Goal: Task Accomplishment & Management: Use online tool/utility

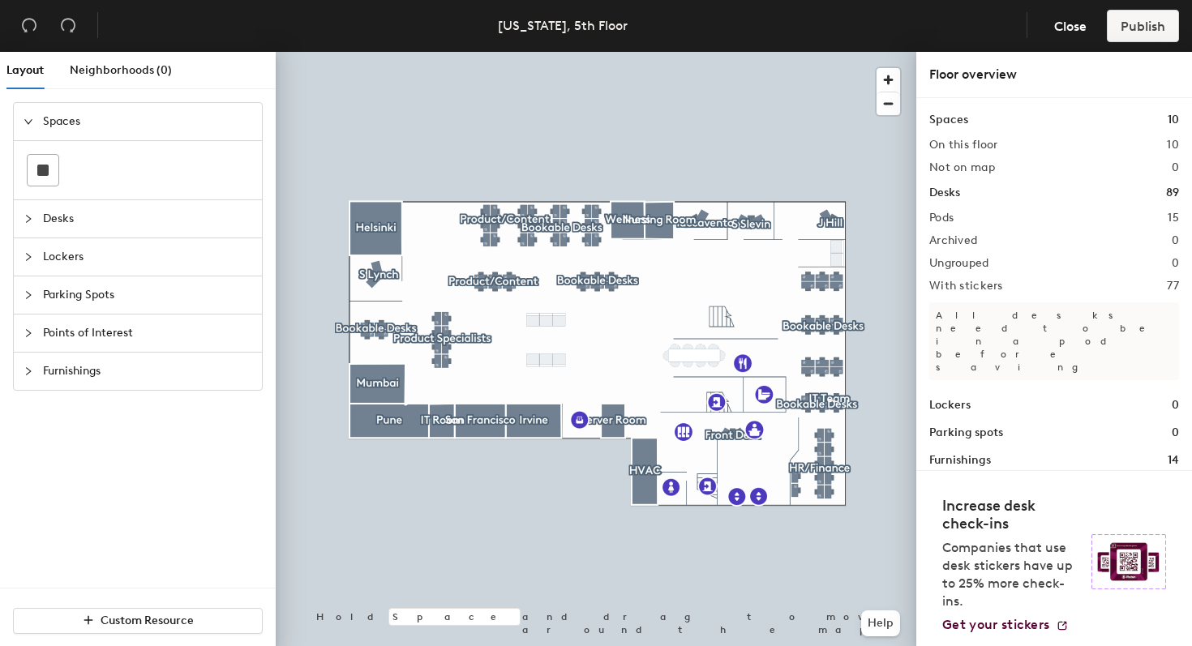
click at [62, 291] on span "Parking Spots" at bounding box center [147, 295] width 209 height 37
click at [45, 236] on span "Parking Spots" at bounding box center [147, 235] width 209 height 37
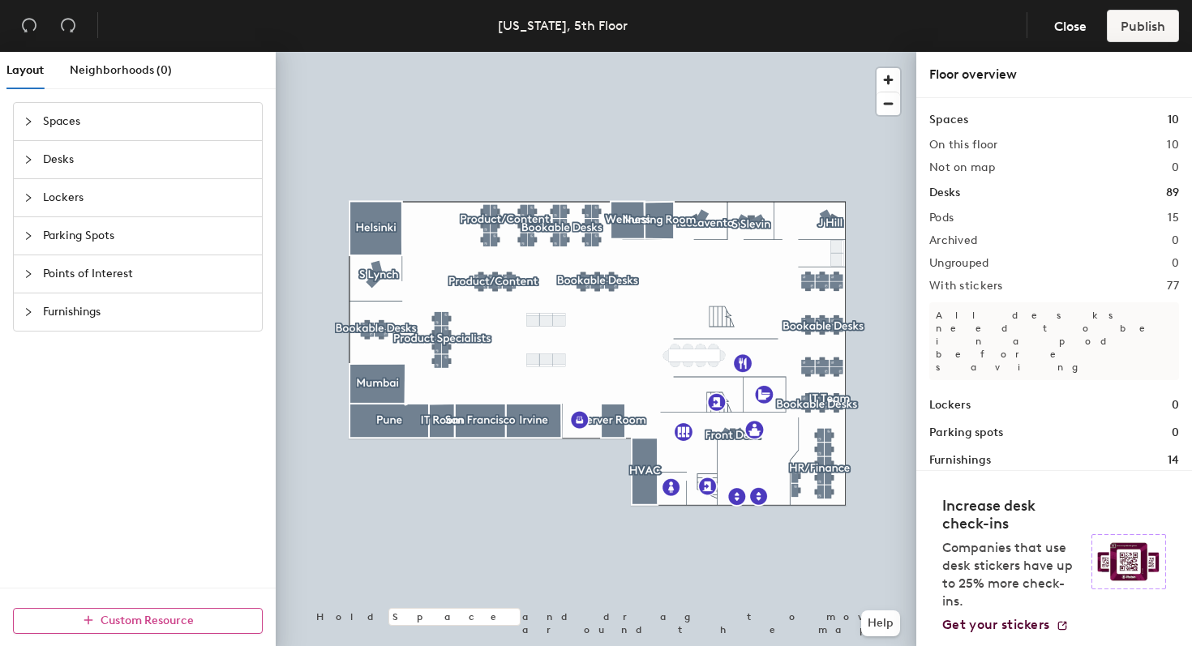
click at [150, 622] on span "Custom Resource" at bounding box center [147, 621] width 93 height 14
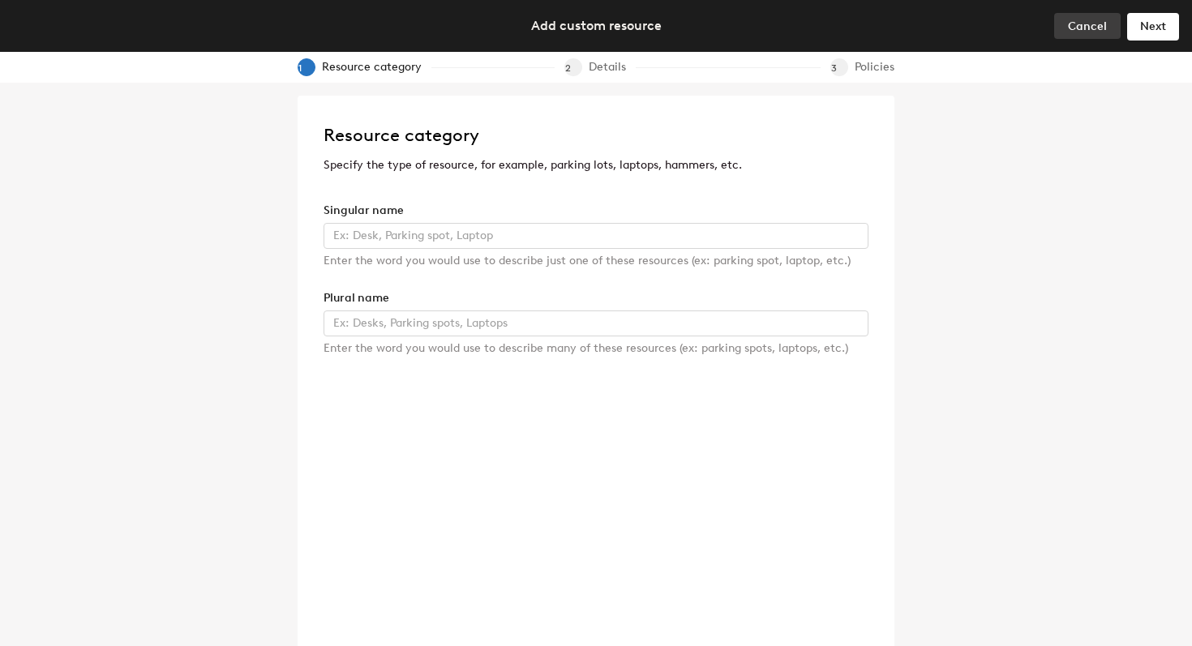
click at [1065, 19] on button "Cancel" at bounding box center [1087, 26] width 66 height 26
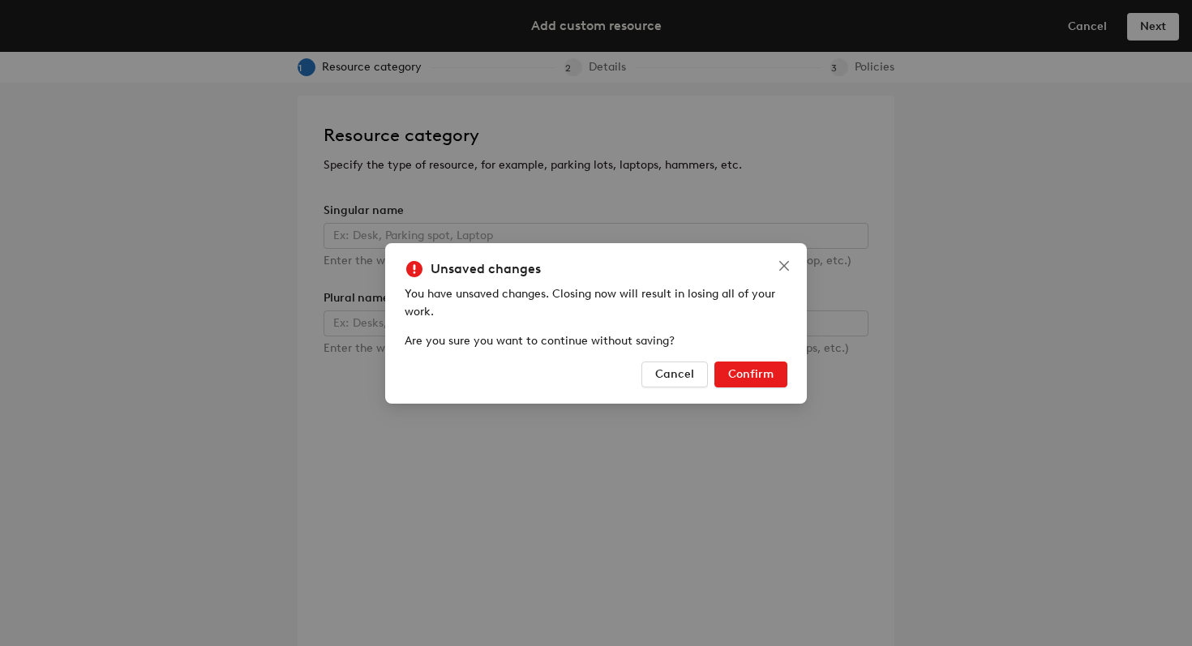
click at [765, 375] on span "Confirm" at bounding box center [750, 374] width 45 height 14
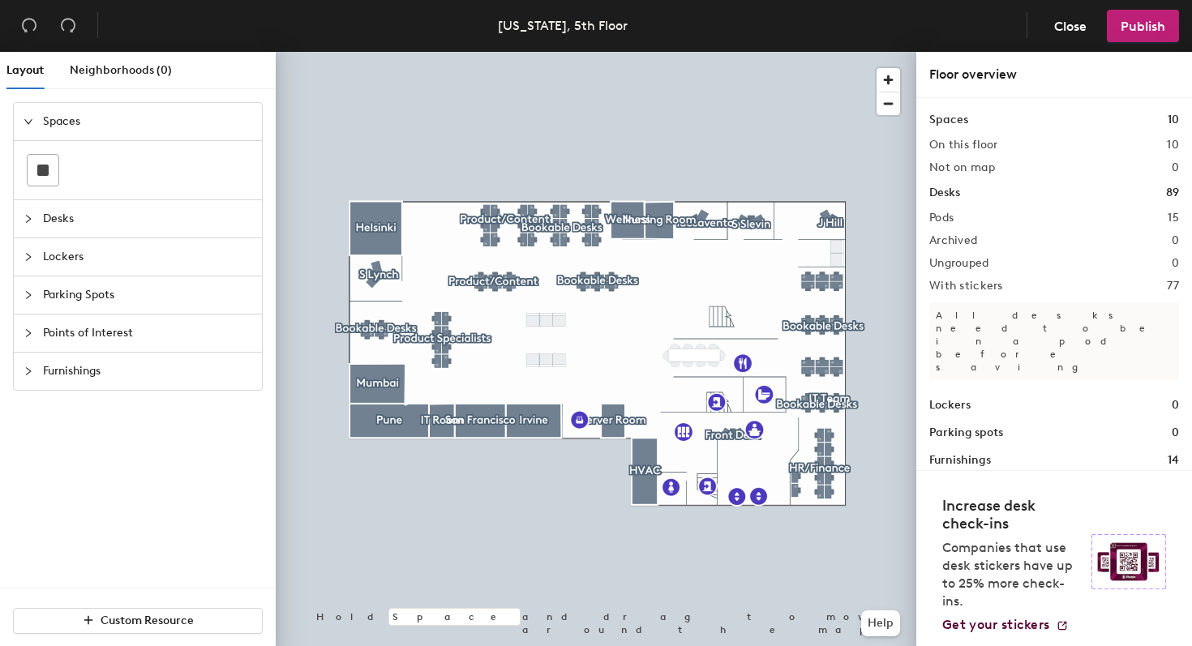
click at [118, 255] on span "Lockers" at bounding box center [147, 256] width 209 height 37
click at [636, 346] on div "Layout Neighborhoods (0) Spaces Desks Lockers Parking Spots Points of Interest …" at bounding box center [596, 352] width 1192 height 601
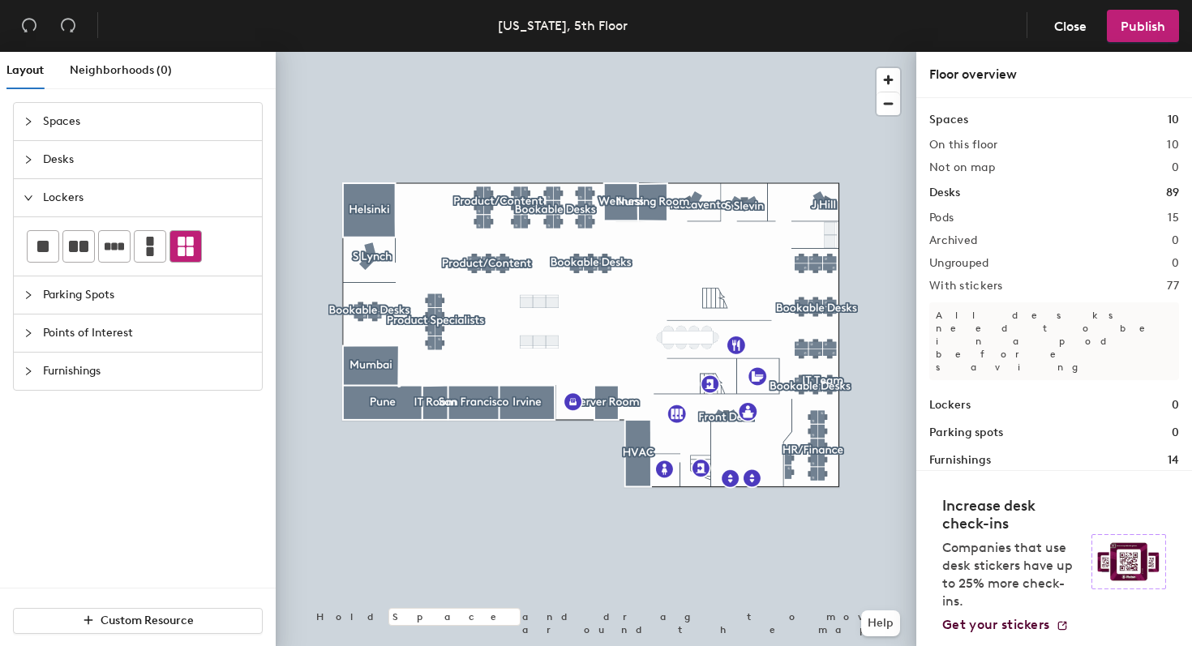
click at [185, 253] on icon at bounding box center [185, 246] width 19 height 19
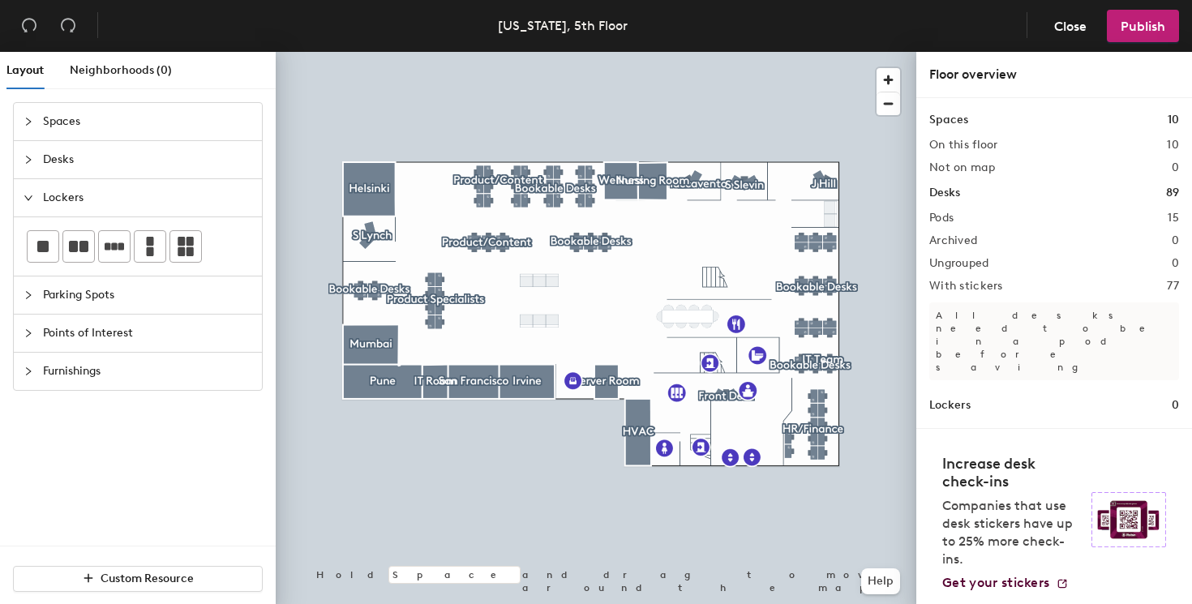
click at [599, 306] on div "Layout Neighborhoods (0) Spaces Desks Lockers Parking Spots Points of Interest …" at bounding box center [596, 331] width 1192 height 559
click at [192, 249] on icon at bounding box center [186, 246] width 16 height 19
